Goal: Task Accomplishment & Management: Manage account settings

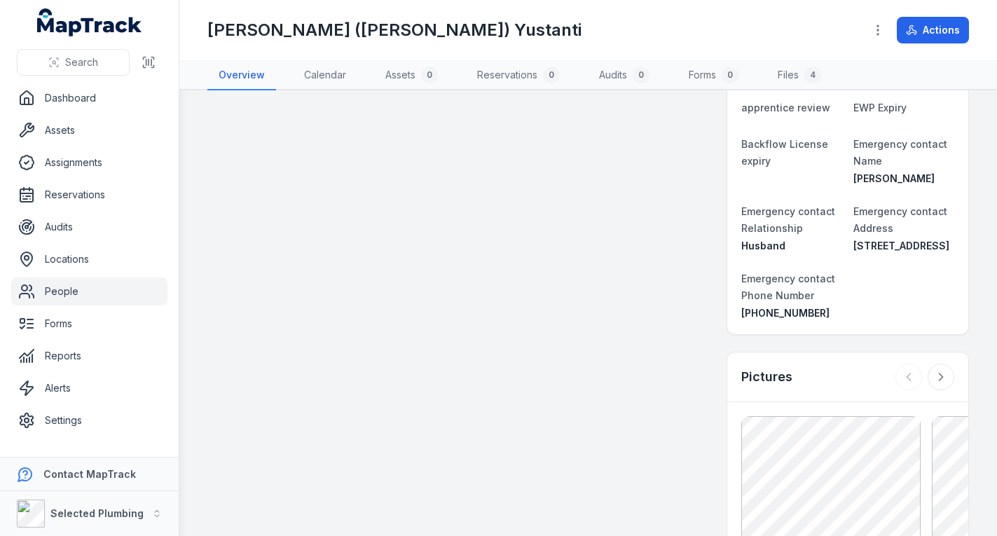
scroll to position [1121, 0]
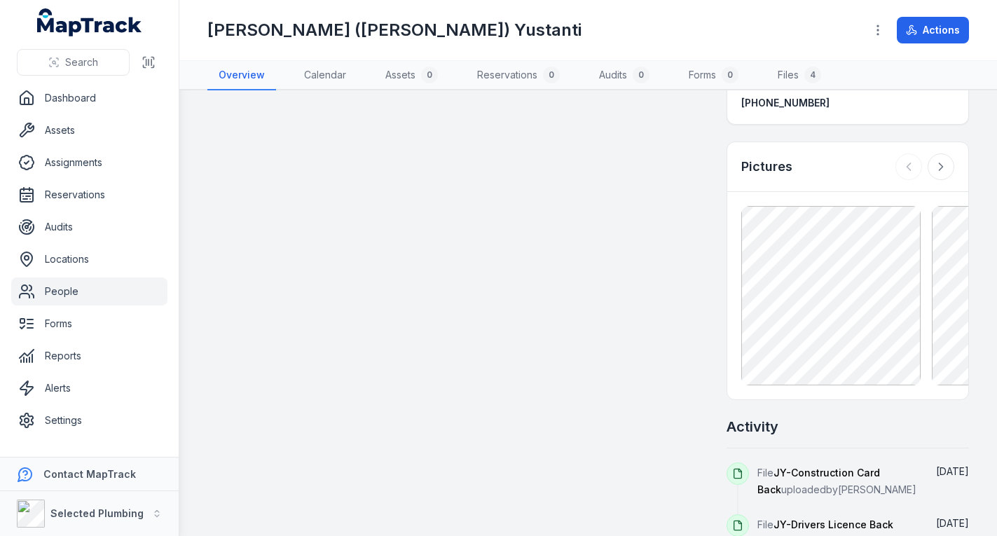
click at [69, 303] on link "People" at bounding box center [89, 292] width 156 height 28
click at [85, 285] on link "People" at bounding box center [89, 292] width 156 height 28
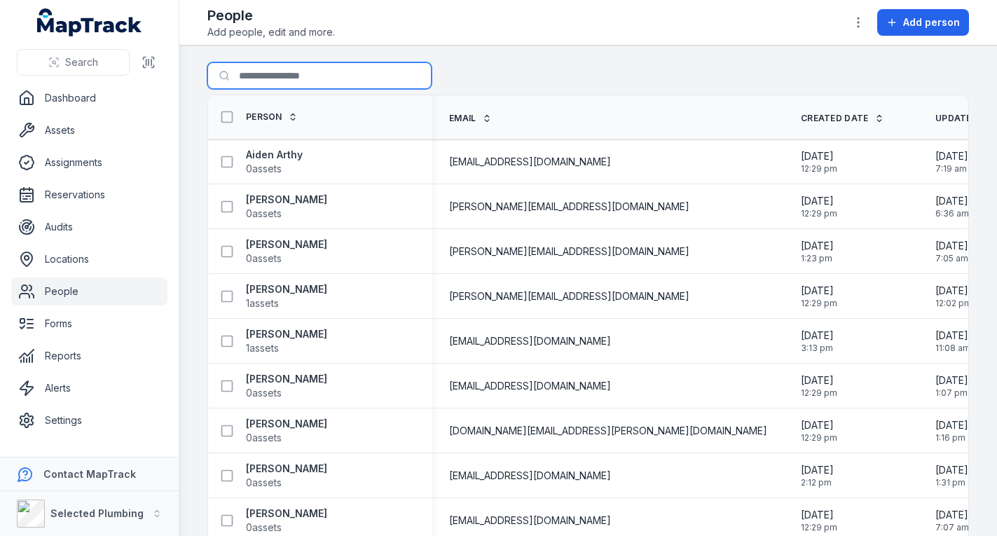
click at [304, 75] on input "Search for people" at bounding box center [319, 75] width 224 height 27
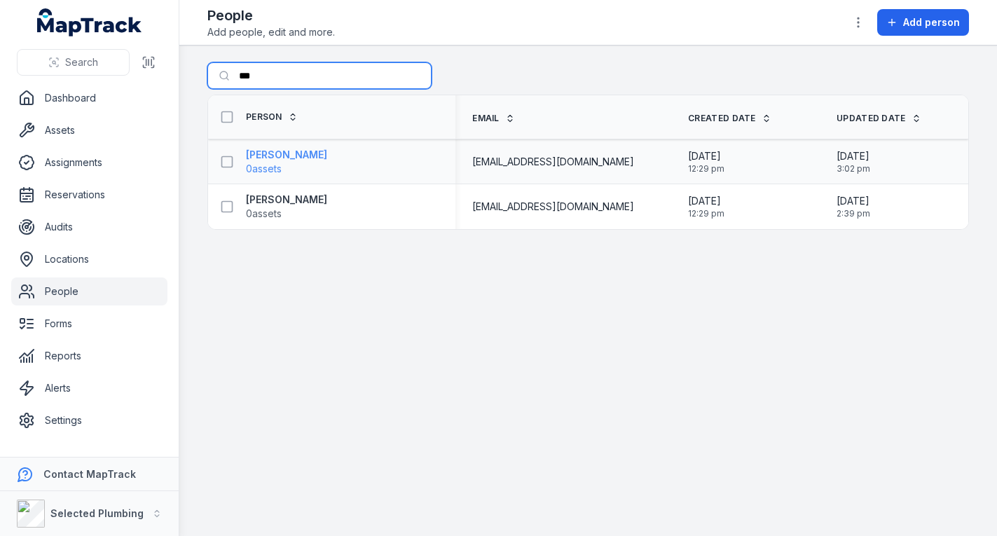
type input "***"
click at [320, 151] on strong "[PERSON_NAME]" at bounding box center [286, 155] width 81 height 14
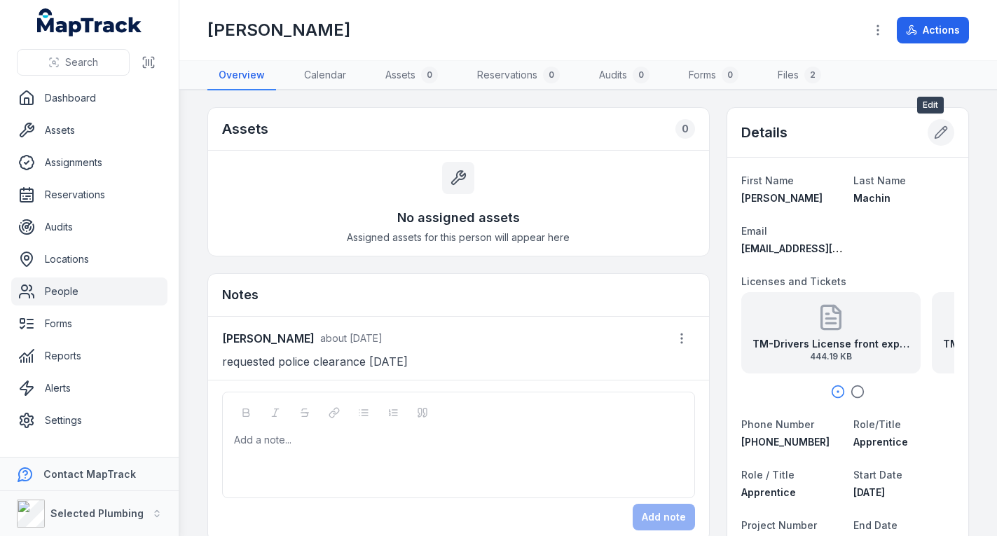
click at [936, 137] on icon at bounding box center [942, 133] width 12 height 12
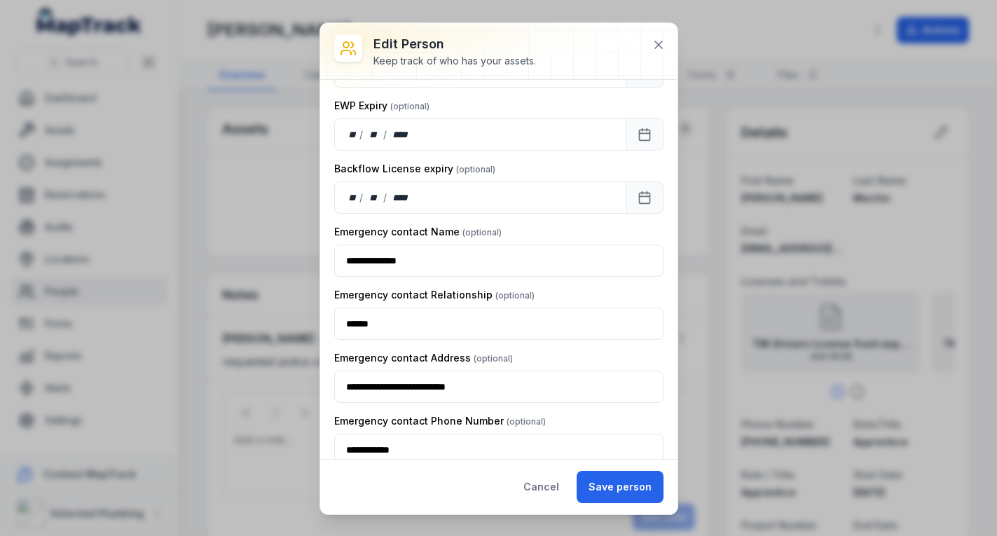
scroll to position [1608, 0]
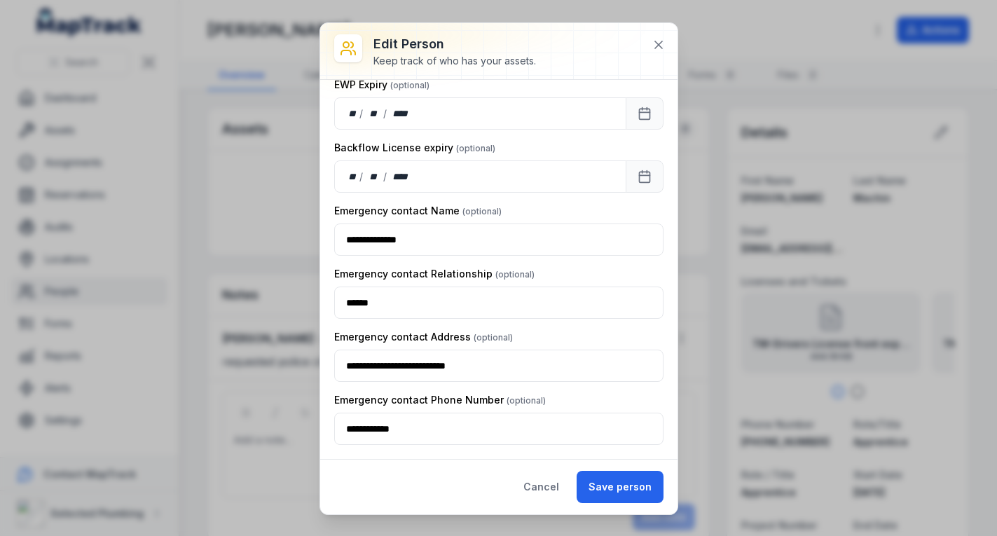
click at [606, 490] on button "Save person" at bounding box center [620, 487] width 87 height 32
